Goal: Check status: Check status

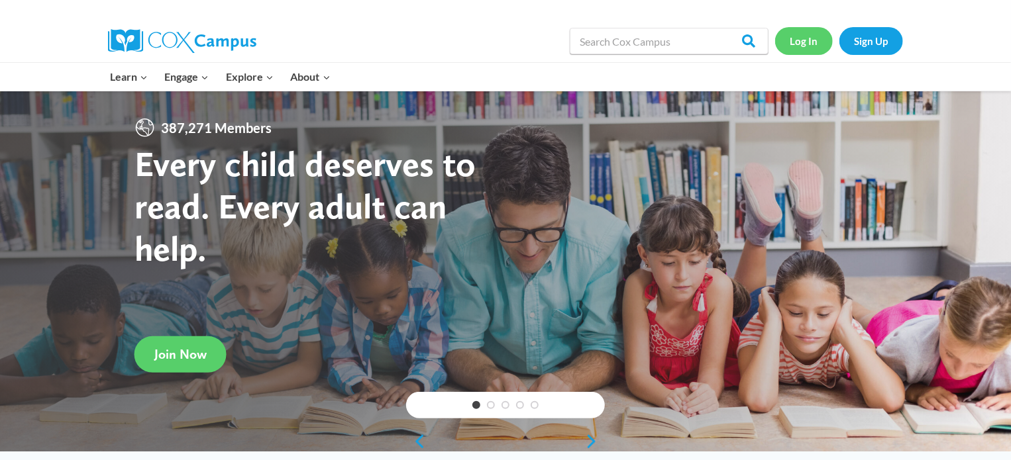
click at [809, 42] on link "Log In" at bounding box center [804, 40] width 58 height 27
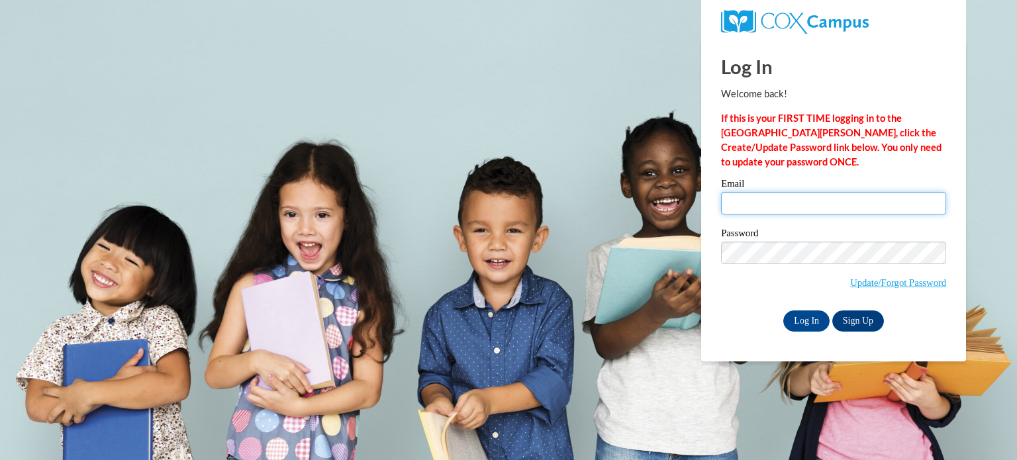
click at [776, 206] on input "Email" at bounding box center [833, 203] width 225 height 23
type input "kstout28@ivytech.edu"
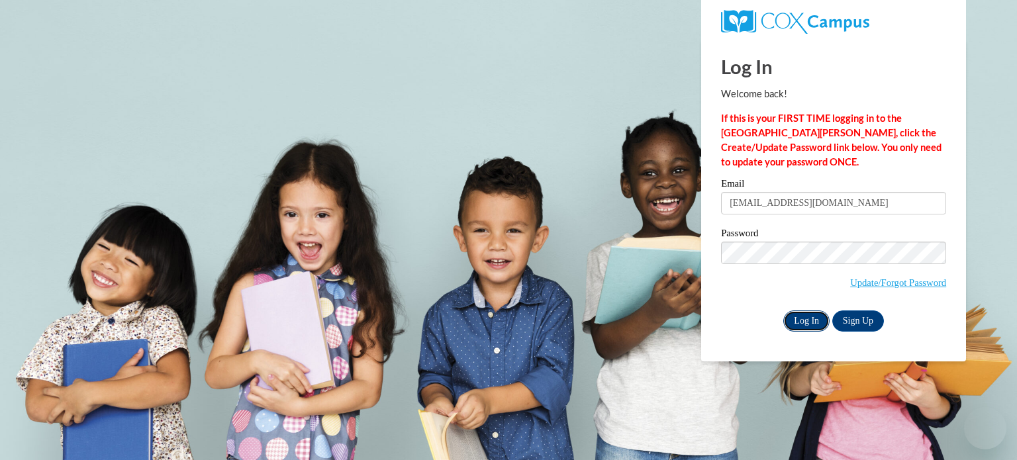
click at [807, 325] on input "Log In" at bounding box center [807, 321] width 46 height 21
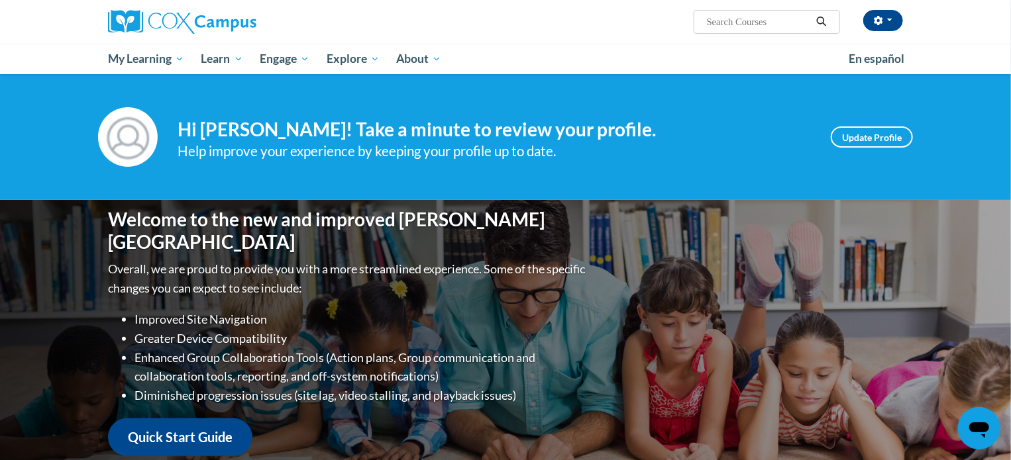
click at [561, 23] on div "Kelly Stout (America/New_York UTC-04:00) My Profile Inbox My Transcripts Log Ou…" at bounding box center [641, 17] width 543 height 34
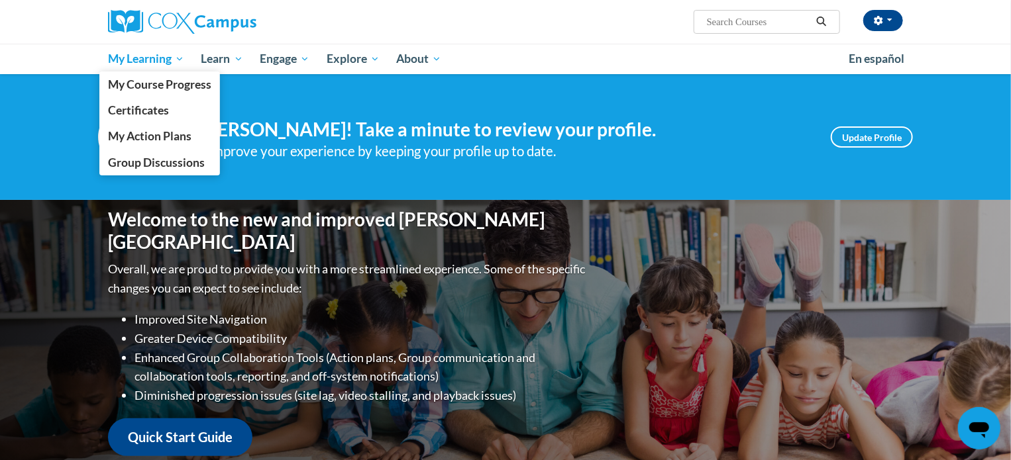
click at [151, 59] on span "My Learning" at bounding box center [146, 59] width 76 height 16
click at [172, 86] on span "My Course Progress" at bounding box center [159, 84] width 103 height 14
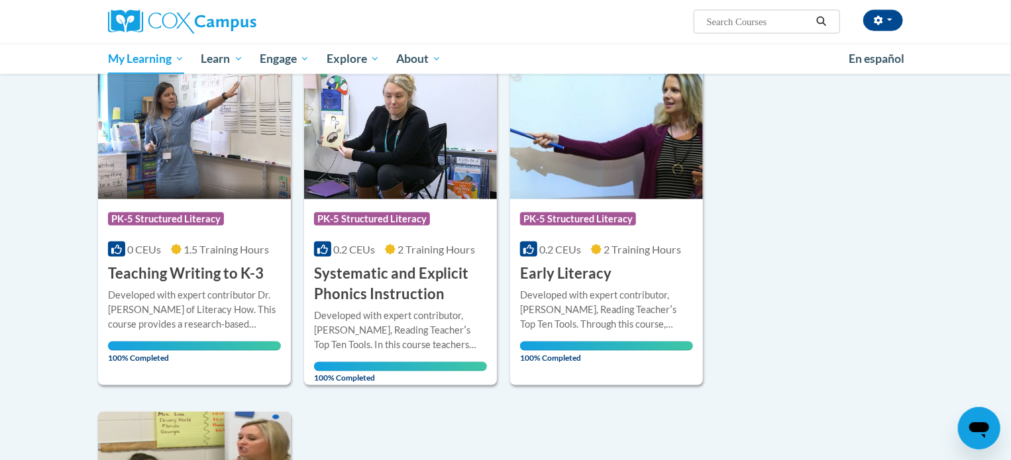
scroll to position [838, 0]
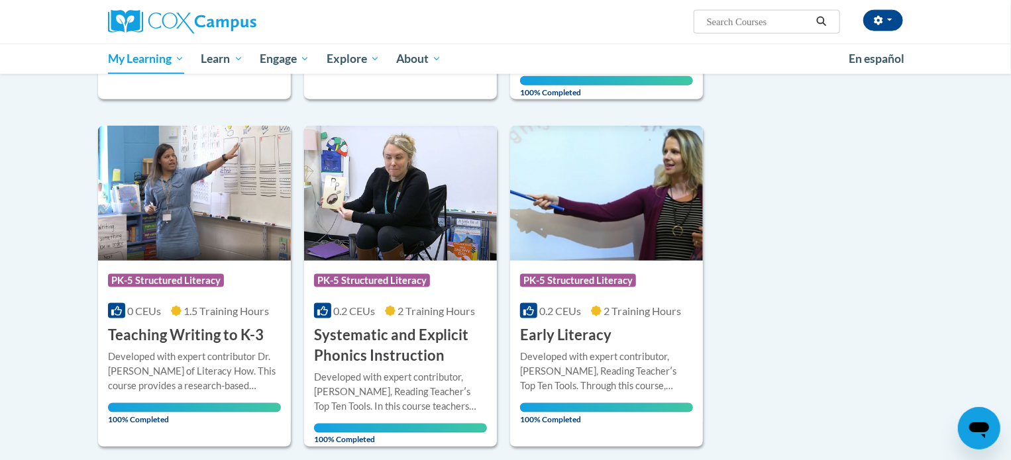
click at [876, 228] on div "Sort Date Enrolled Title (A-Z) «« « 1-10 » »» 12 Activities CEUs Course Categor…" at bounding box center [505, 102] width 835 height 1483
